Goal: Find contact information: Obtain details needed to contact an individual or organization

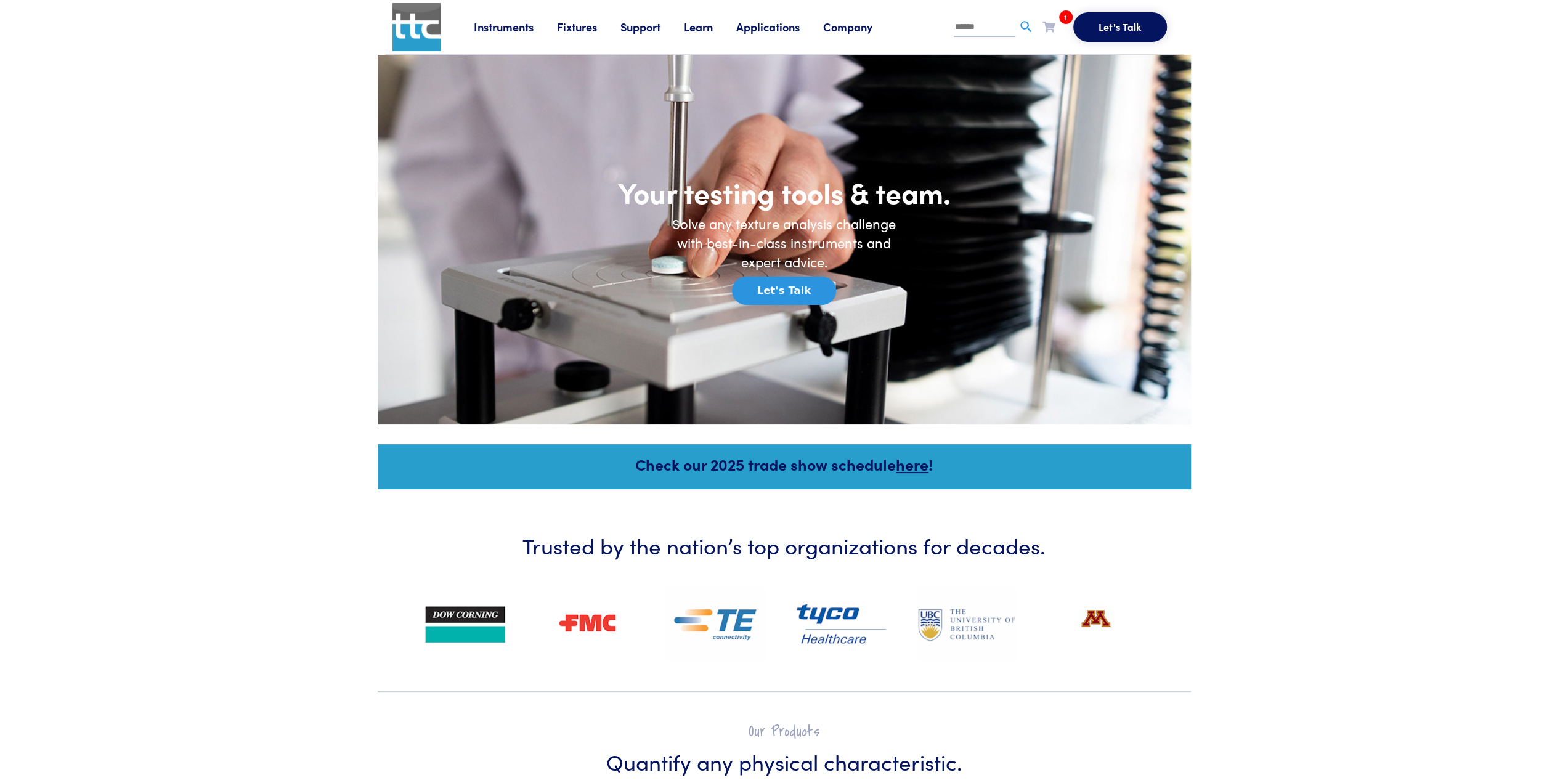
click at [773, 287] on button "Let's Talk" at bounding box center [784, 291] width 104 height 28
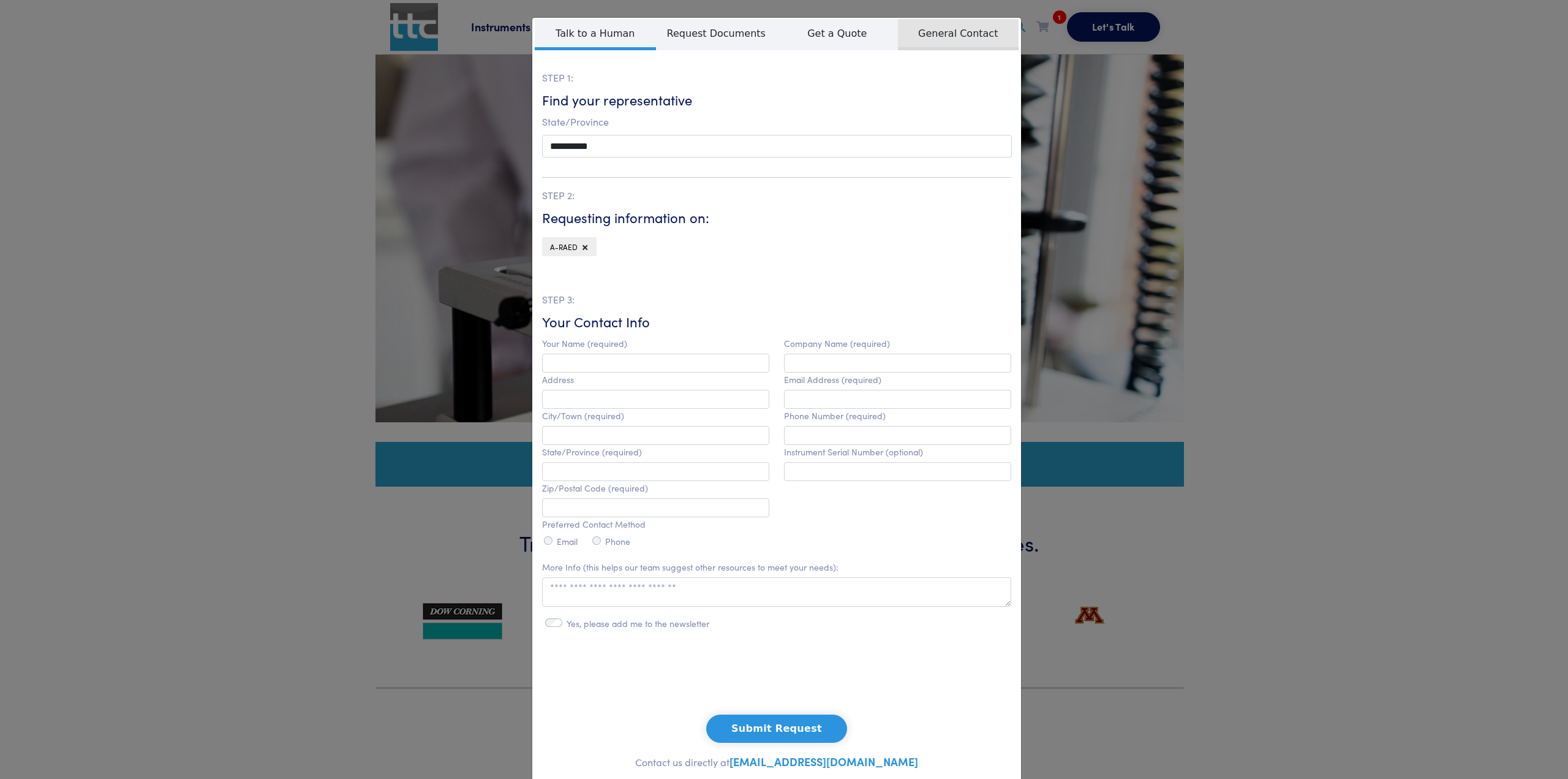
click at [949, 29] on span "General Contact" at bounding box center [959, 34] width 122 height 32
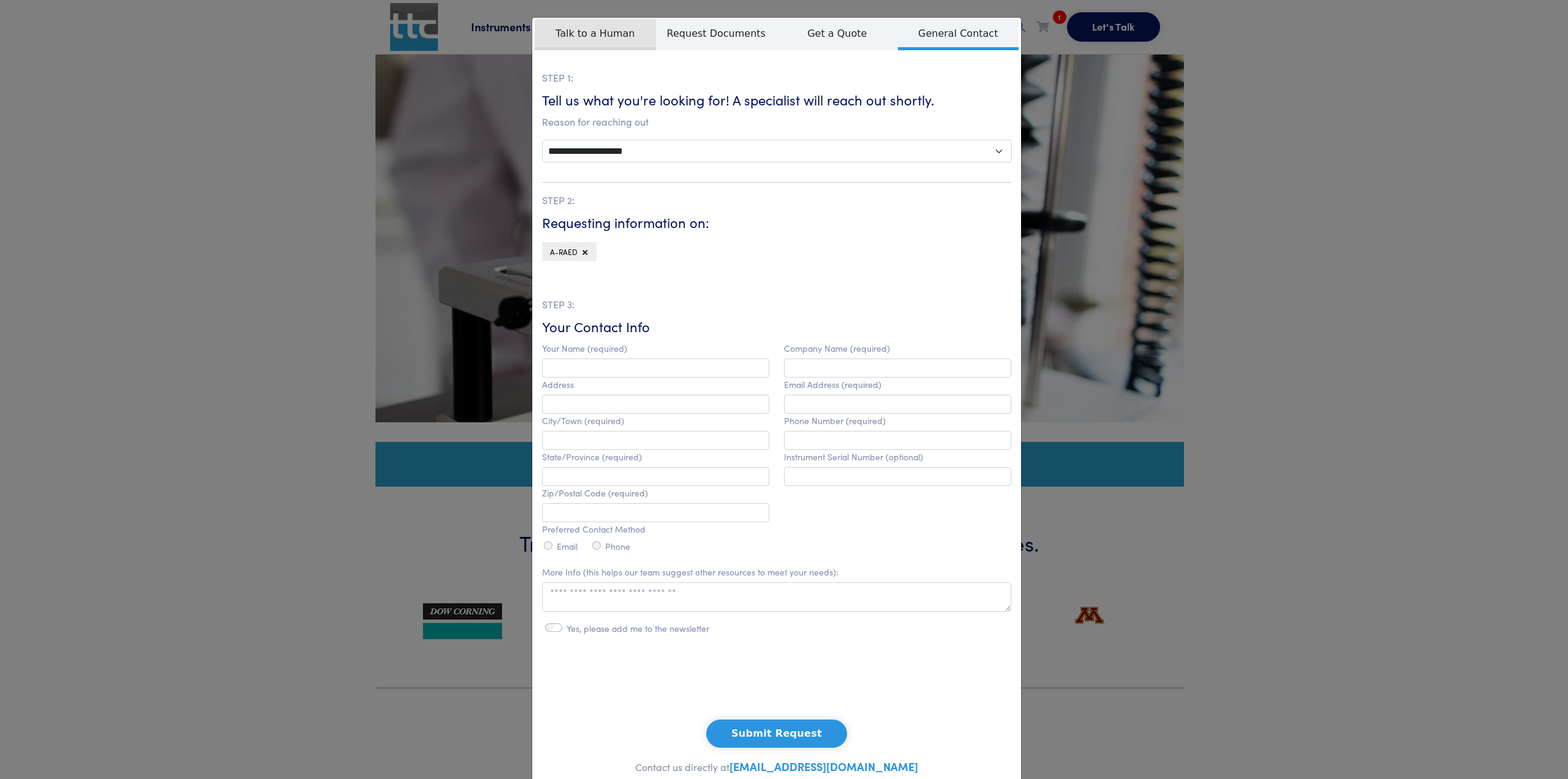
click at [589, 30] on span "Talk to a Human" at bounding box center [595, 34] width 122 height 32
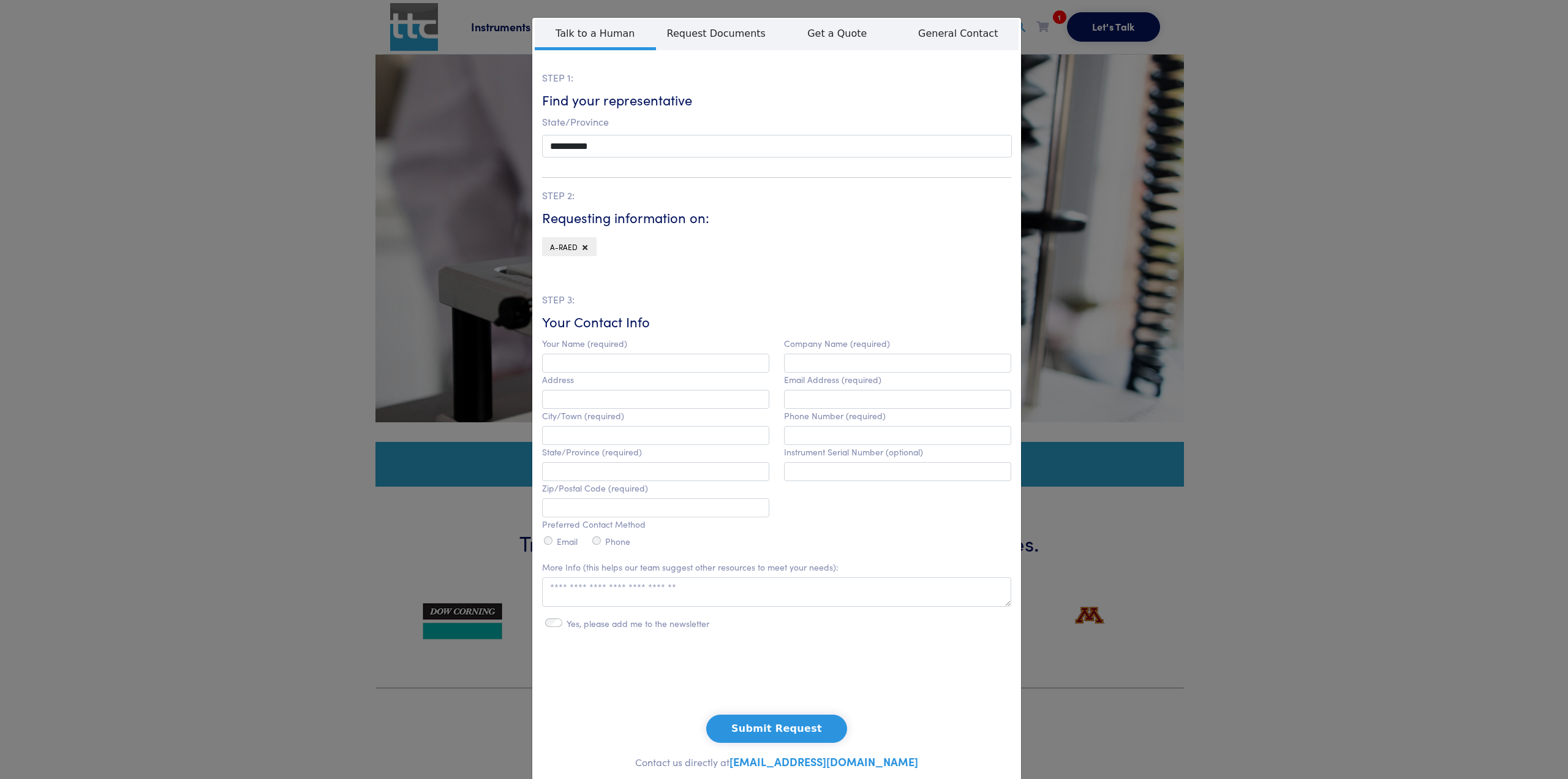
click at [1357, 183] on div "**********" at bounding box center [784, 389] width 1568 height 779
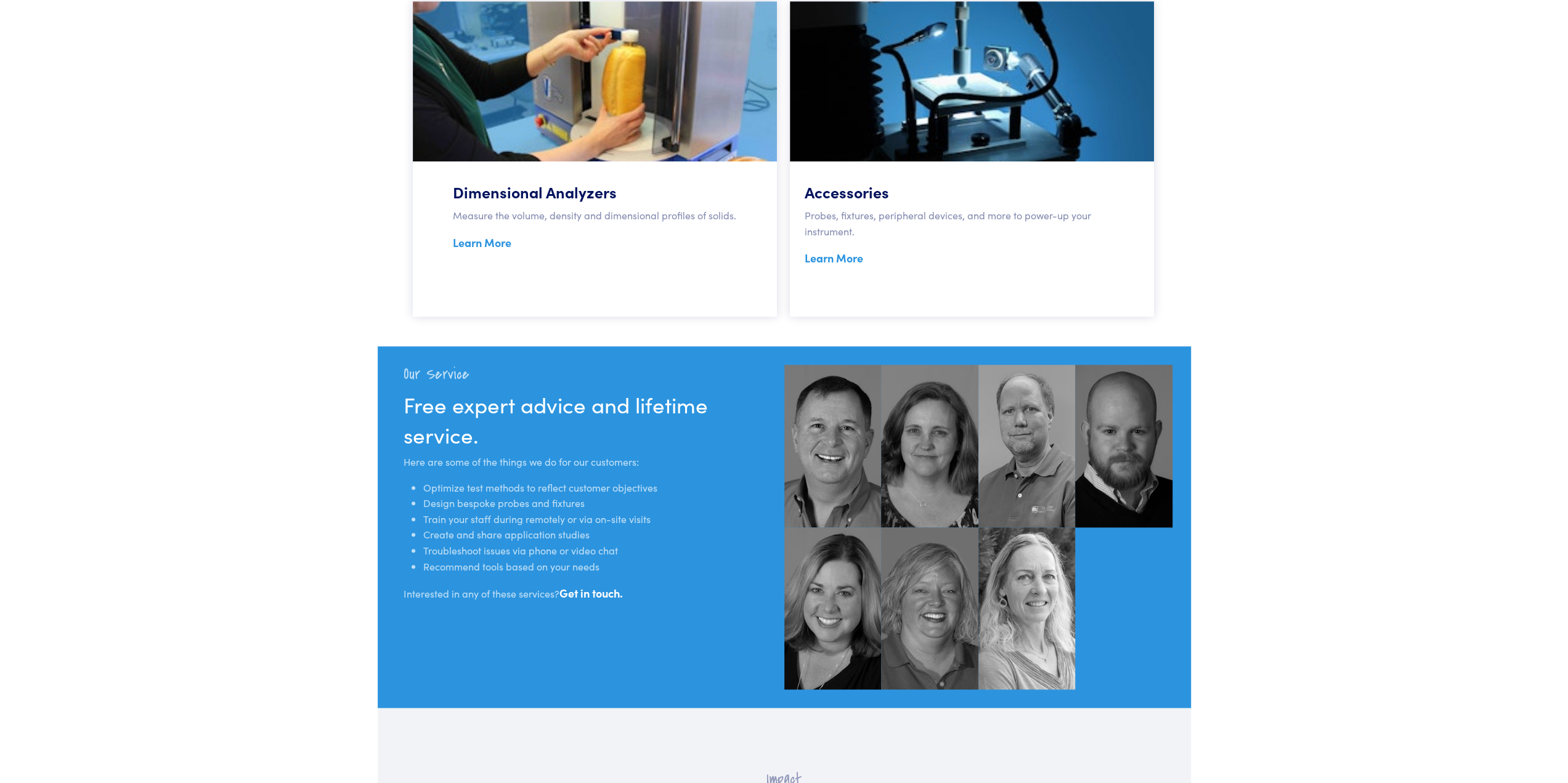
scroll to position [1026, 0]
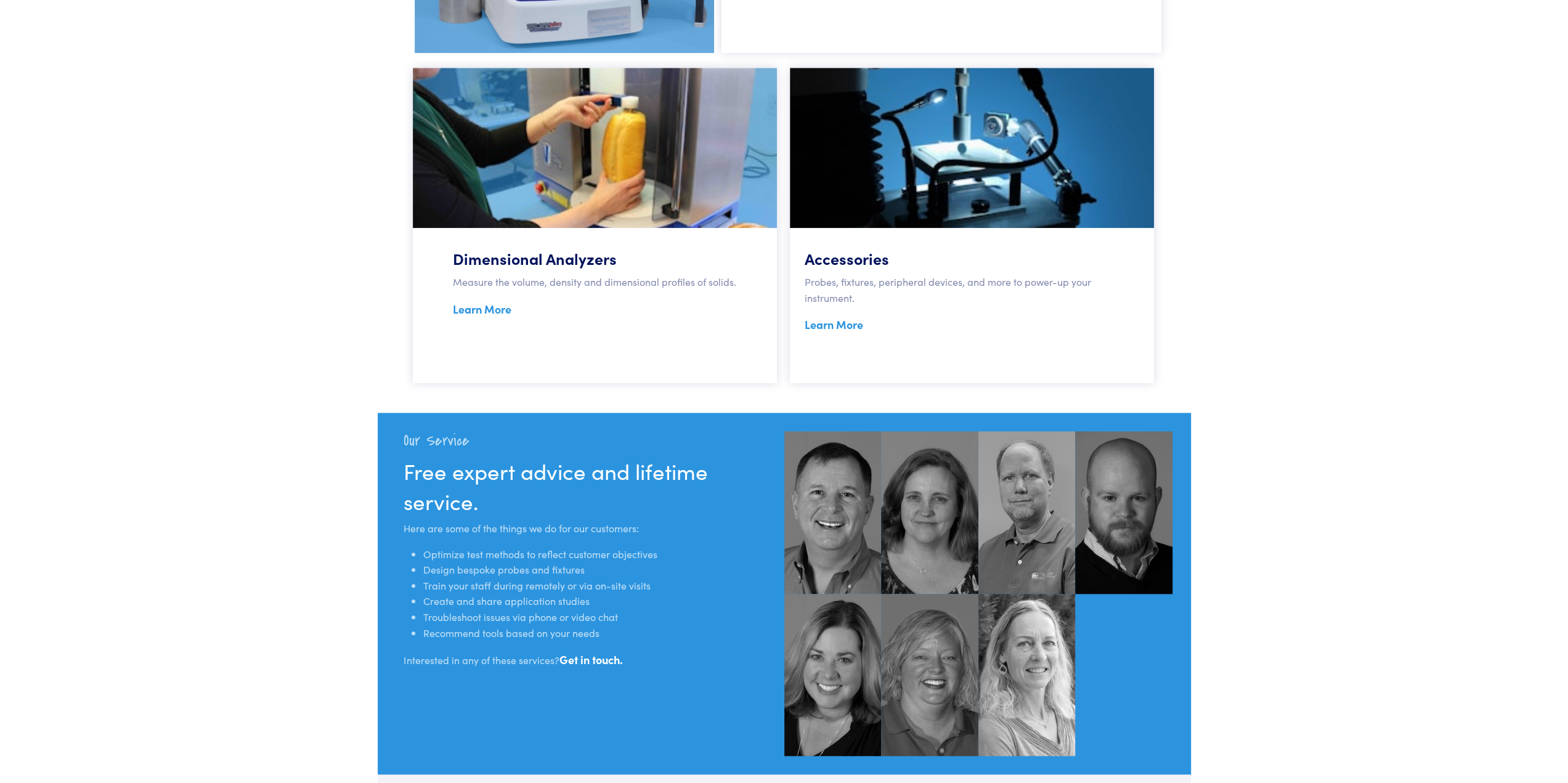
click at [590, 660] on link "Get in touch." at bounding box center [591, 659] width 64 height 16
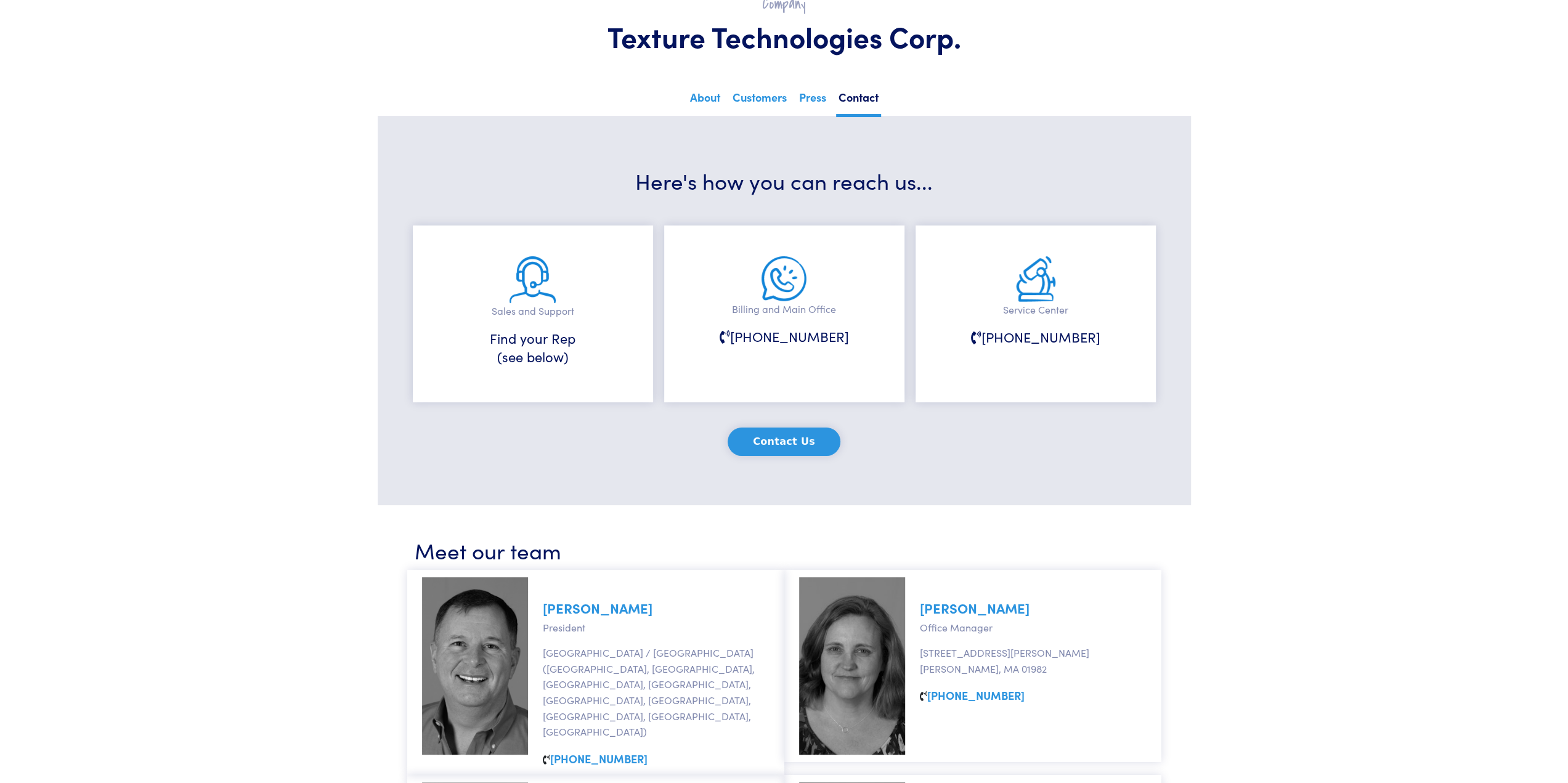
scroll to position [61, 0]
